Goal: Information Seeking & Learning: Learn about a topic

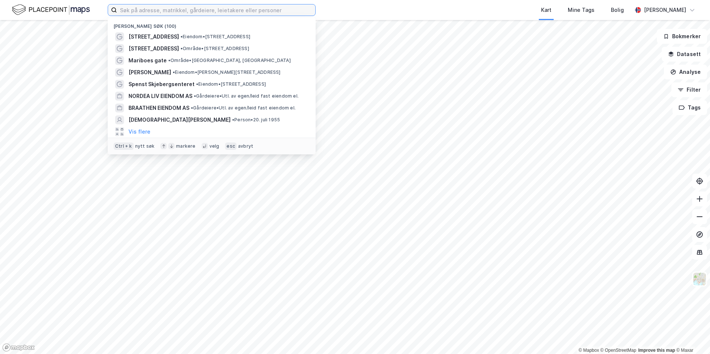
click at [165, 9] on input at bounding box center [216, 9] width 198 height 11
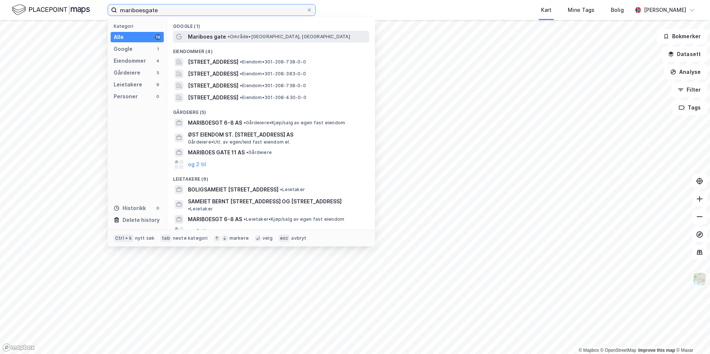
type input "mariboesgate"
click at [203, 38] on span "Mariboes gate" at bounding box center [207, 36] width 38 height 9
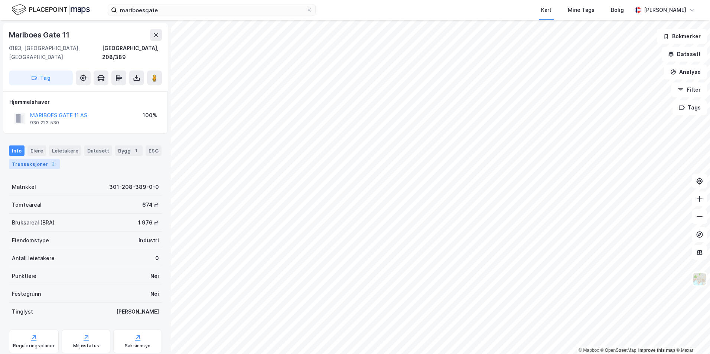
click at [31, 159] on div "Transaksjoner 3" at bounding box center [34, 164] width 51 height 10
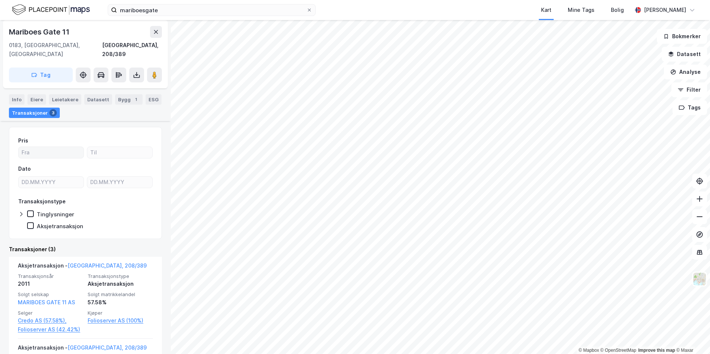
scroll to position [52, 0]
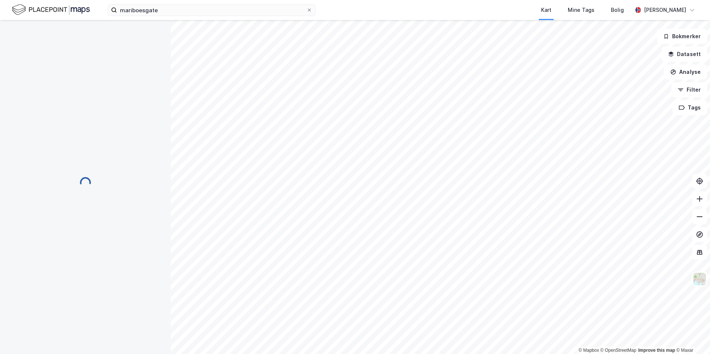
scroll to position [34, 0]
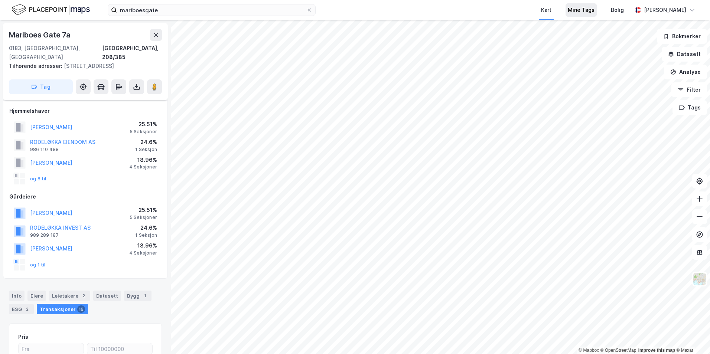
scroll to position [34, 0]
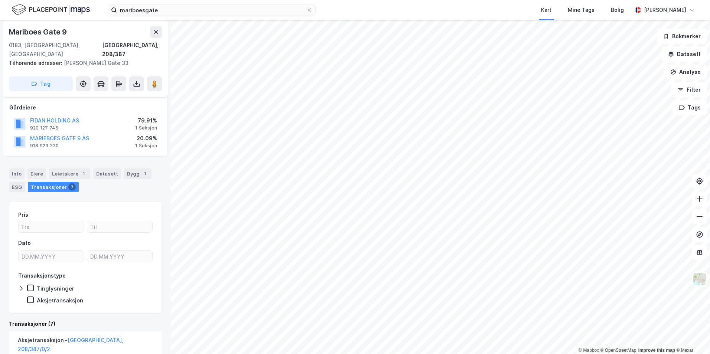
scroll to position [57, 0]
click at [38, 168] on div "Eiere" at bounding box center [36, 173] width 19 height 10
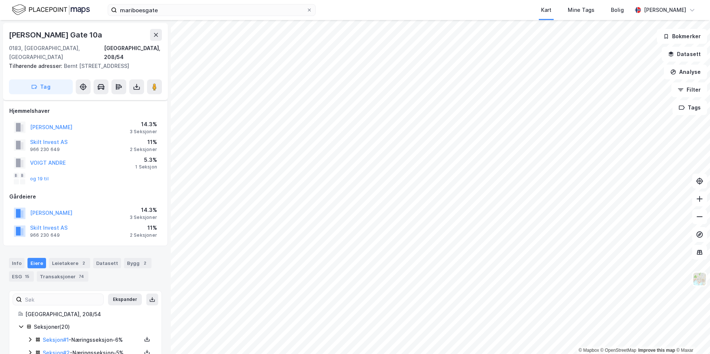
scroll to position [57, 0]
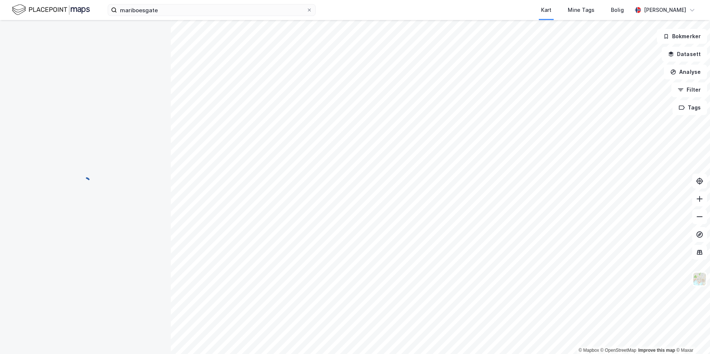
scroll to position [57, 0]
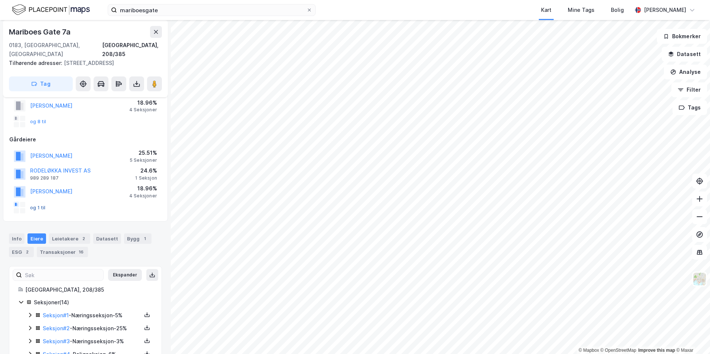
click at [0, 0] on button "og 1 til" at bounding box center [0, 0] width 0 height 0
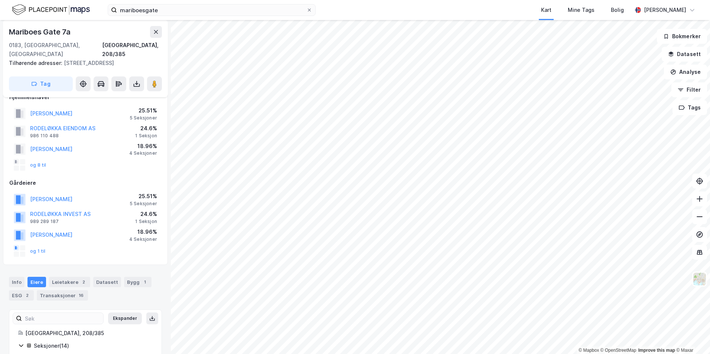
scroll to position [14, 0]
